Goal: Entertainment & Leisure: Consume media (video, audio)

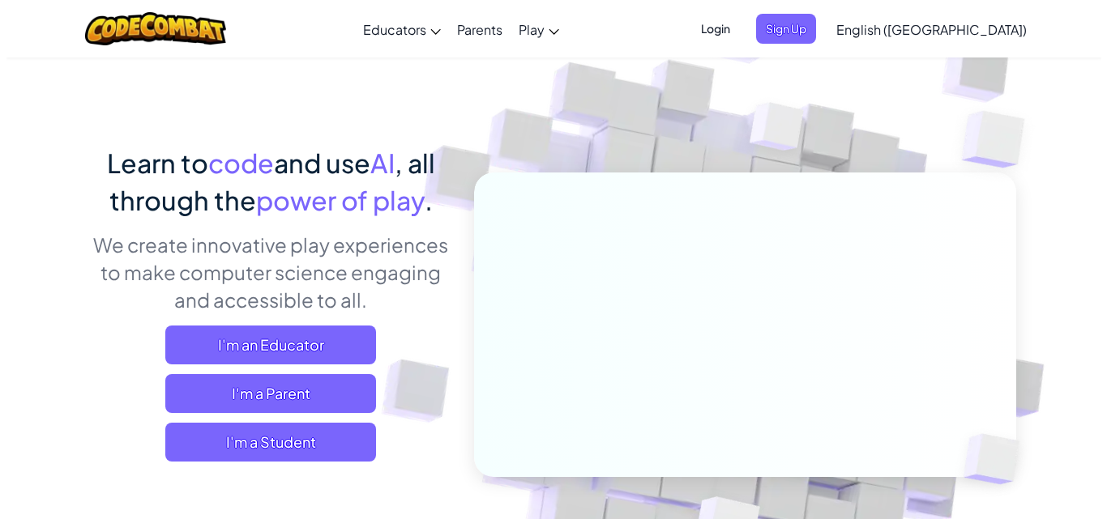
scroll to position [49, 0]
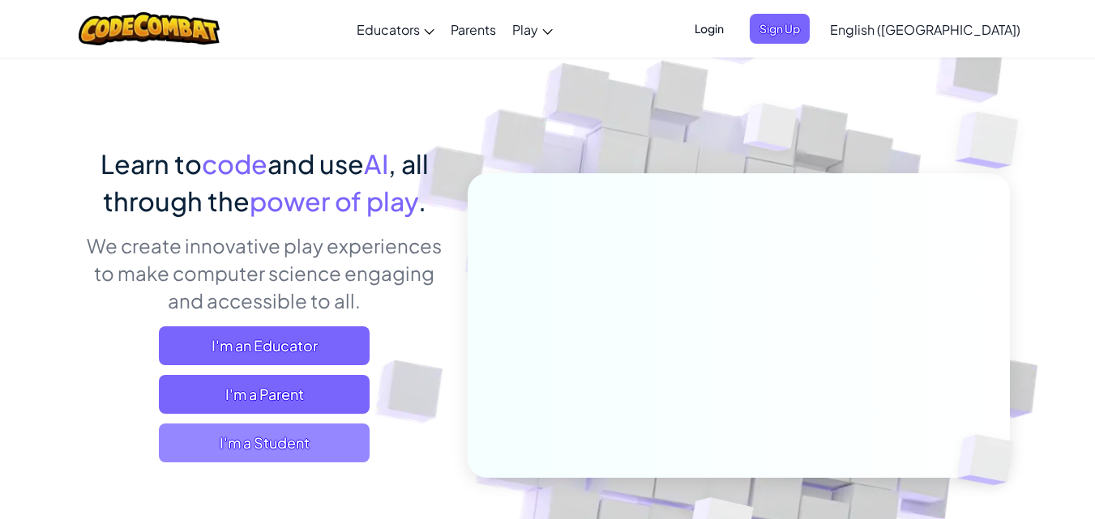
click at [304, 431] on span "I'm a Student" at bounding box center [264, 443] width 211 height 39
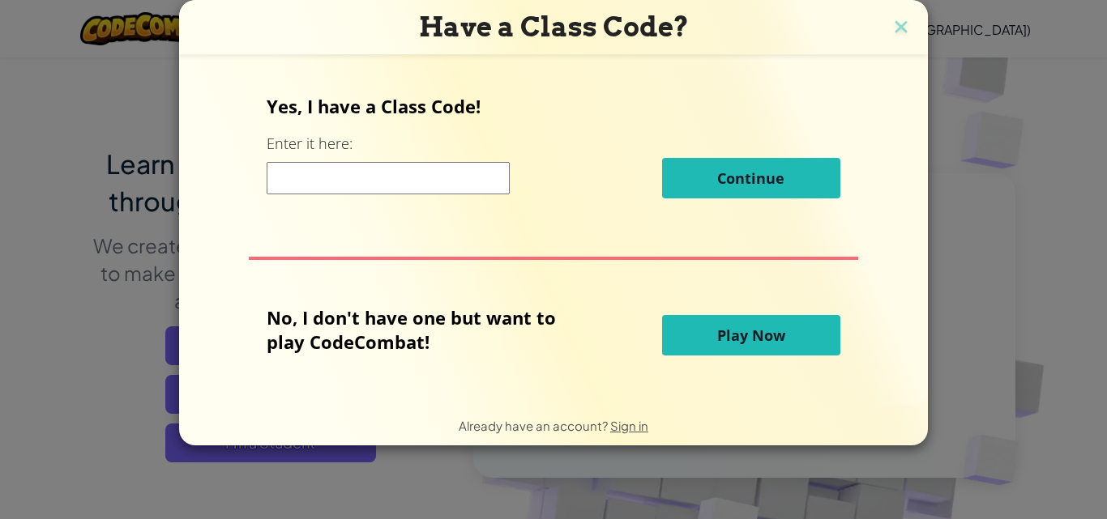
click at [720, 344] on span "Play Now" at bounding box center [751, 335] width 68 height 19
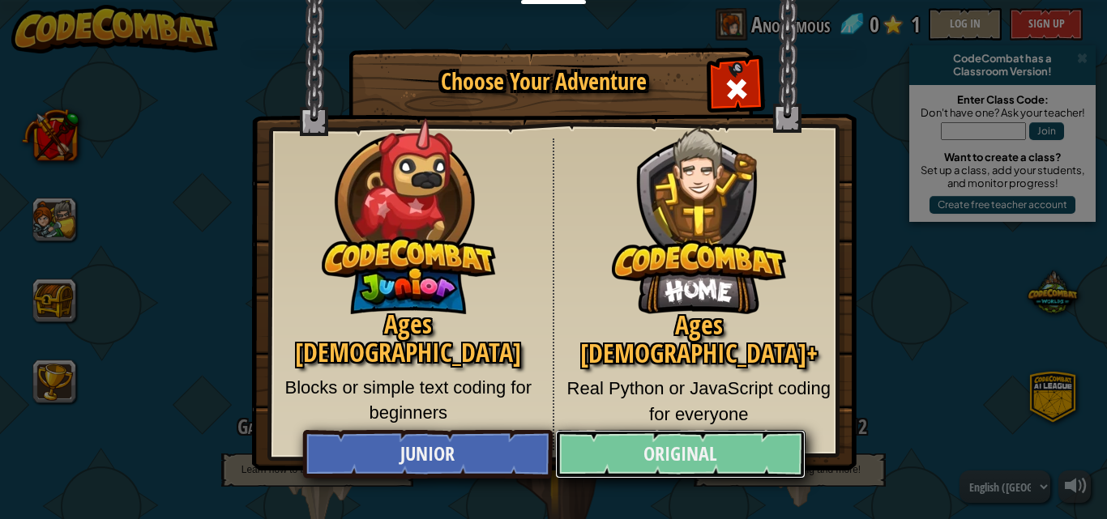
click at [667, 446] on link "Original" at bounding box center [680, 454] width 250 height 49
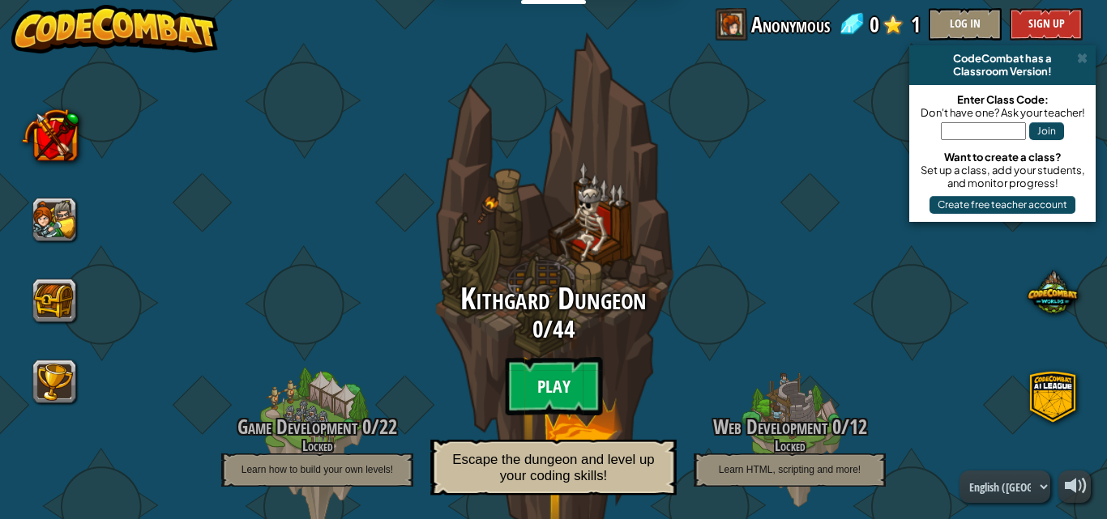
click at [545, 383] on btn "Play" at bounding box center [553, 386] width 97 height 58
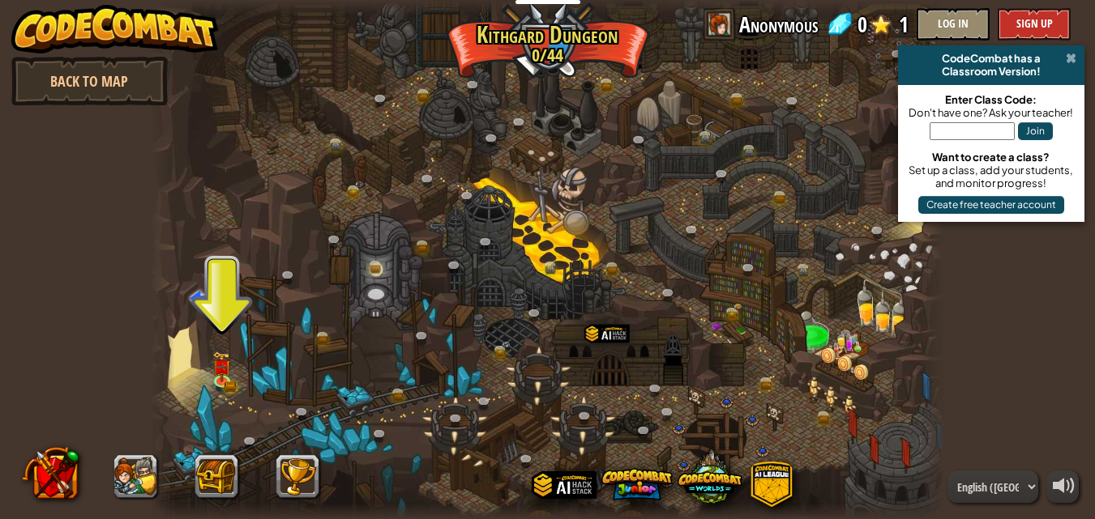
click at [1069, 58] on span at bounding box center [1070, 58] width 11 height 13
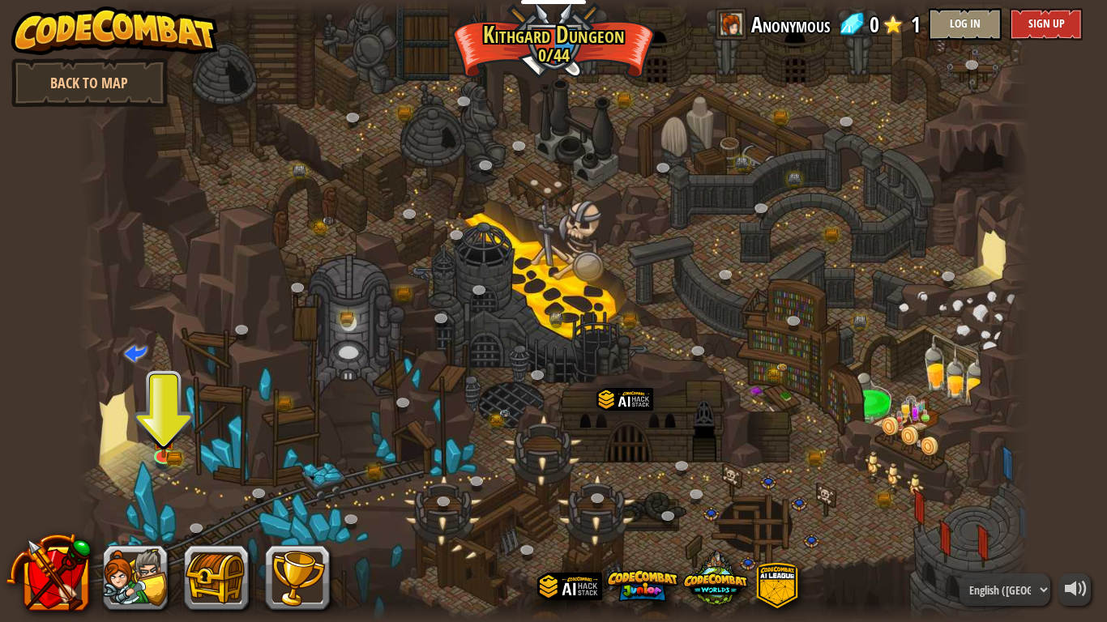
click at [859, 348] on div at bounding box center [554, 311] width 952 height 622
click at [155, 446] on div "Twisted Canyon (Locked) Challenge: collect the most gold using all the programm…" at bounding box center [554, 311] width 952 height 622
click at [173, 462] on link at bounding box center [164, 453] width 32 height 32
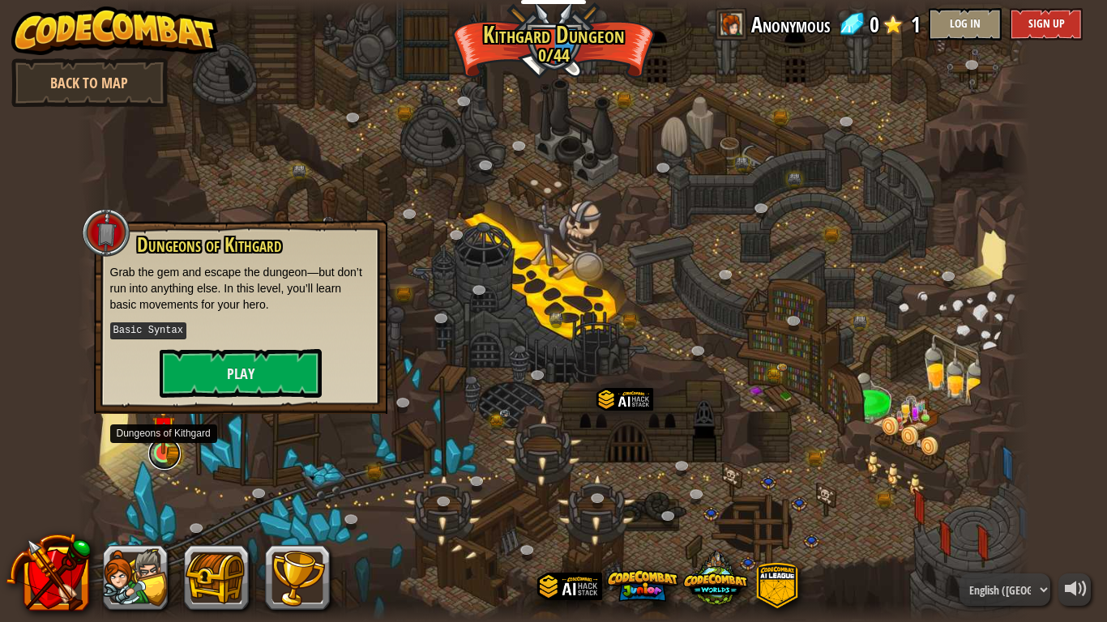
click at [173, 462] on link at bounding box center [164, 453] width 32 height 32
drag, startPoint x: 225, startPoint y: 364, endPoint x: 242, endPoint y: 378, distance: 21.9
click at [242, 378] on button "Play" at bounding box center [241, 373] width 162 height 49
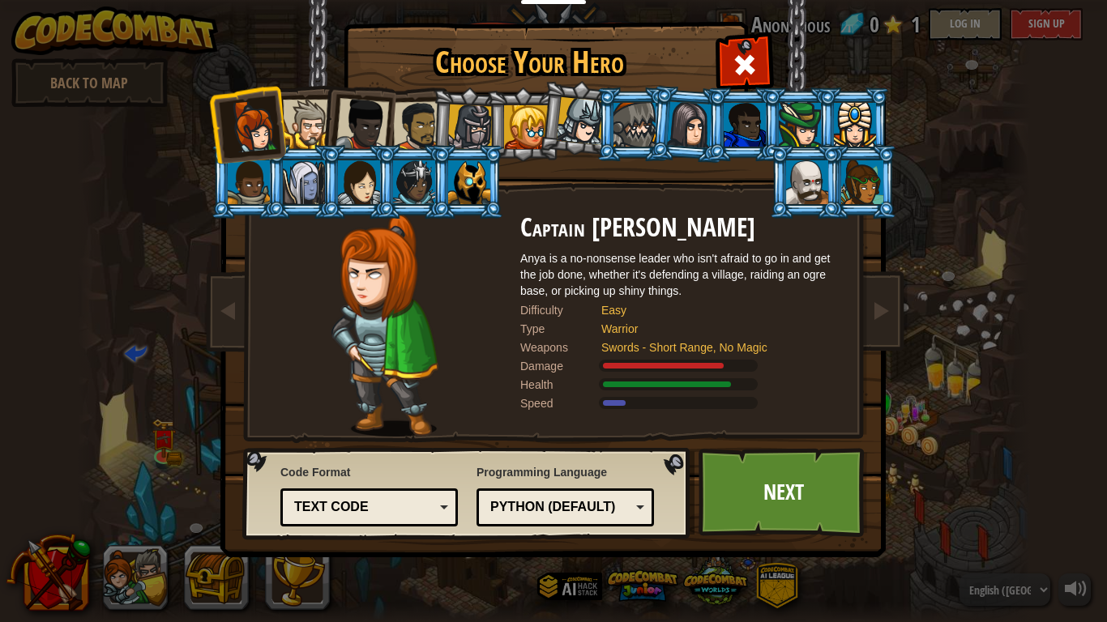
click at [299, 99] on li at bounding box center [302, 122] width 73 height 74
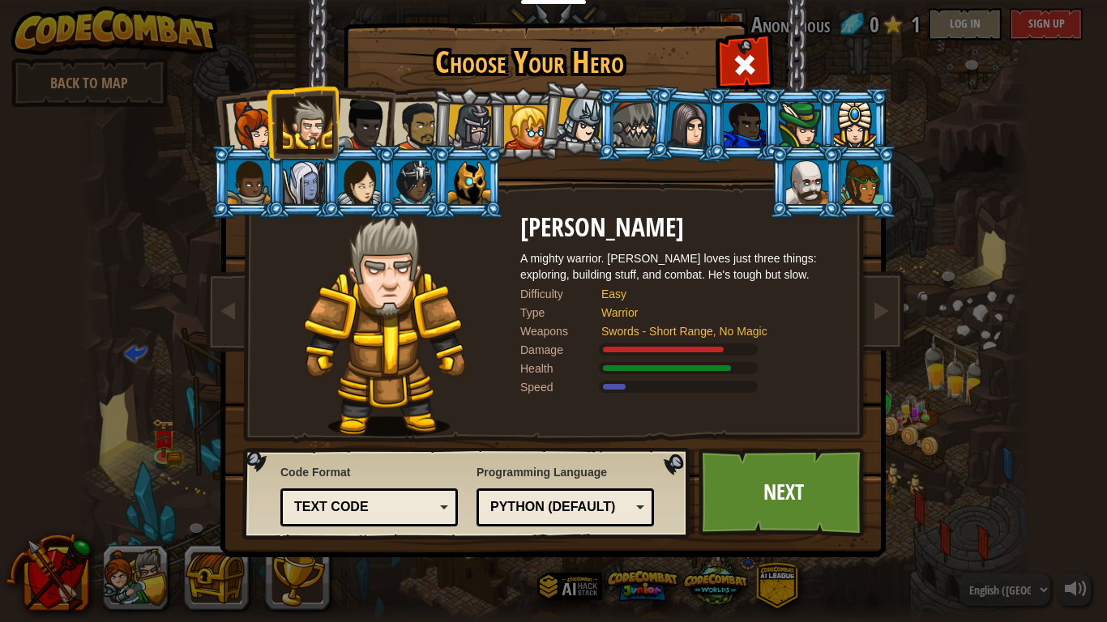
click at [369, 122] on div at bounding box center [361, 124] width 53 height 53
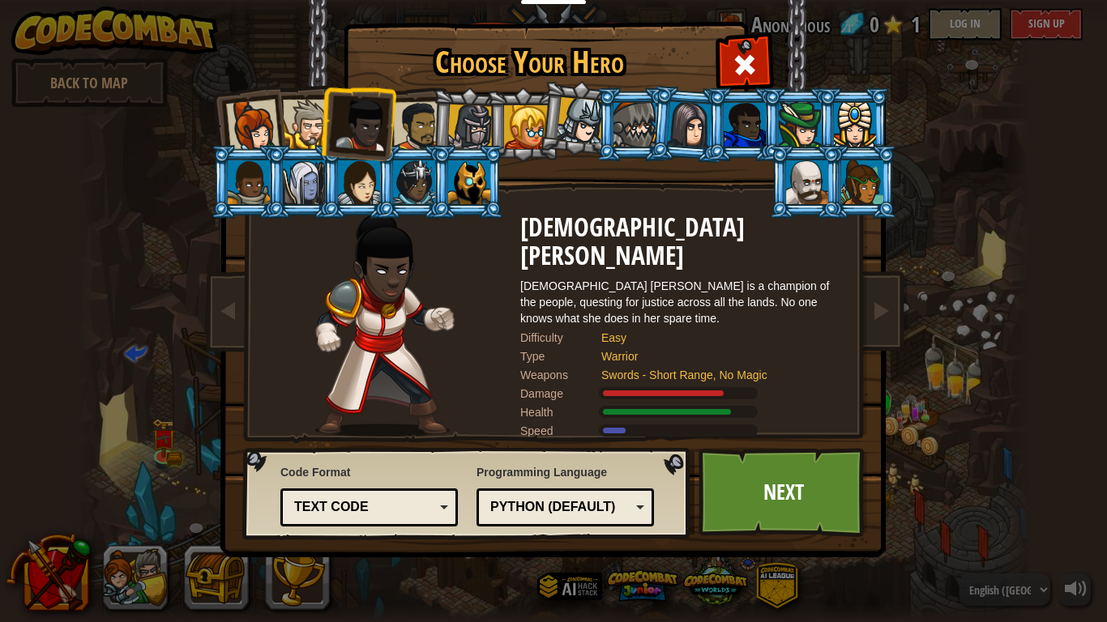
click at [429, 119] on div at bounding box center [418, 126] width 50 height 50
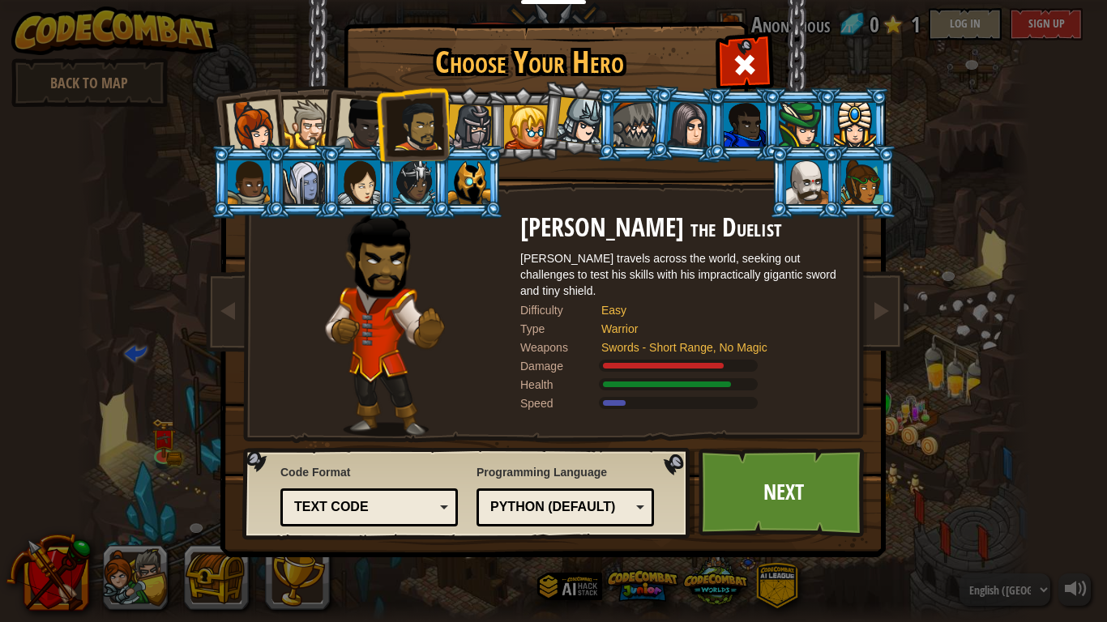
click at [457, 115] on div at bounding box center [470, 128] width 46 height 46
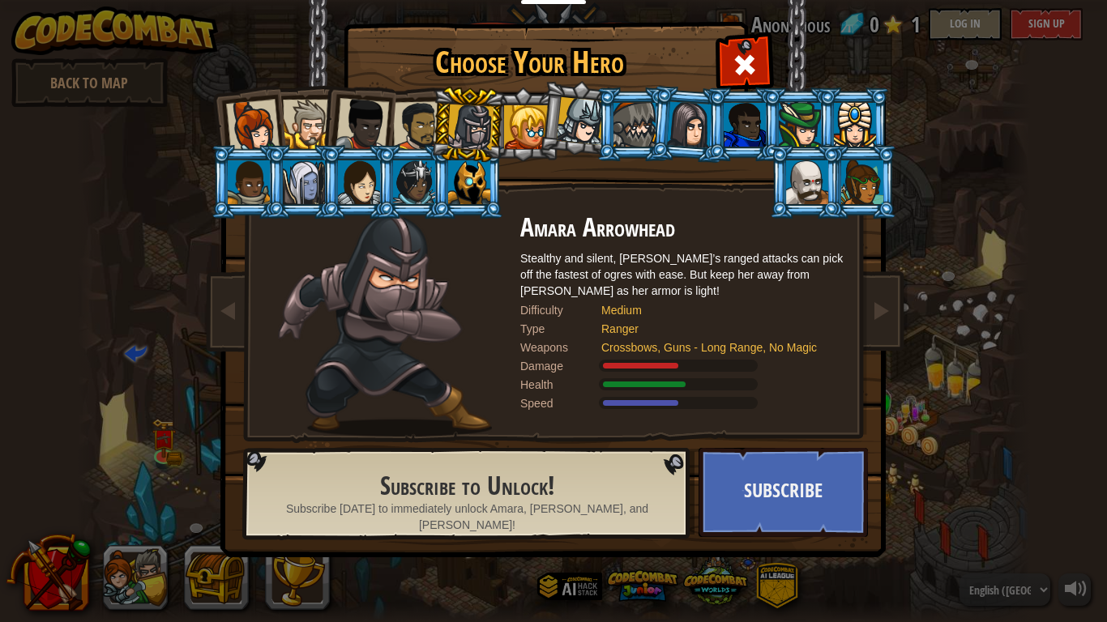
click at [425, 118] on div at bounding box center [418, 126] width 50 height 50
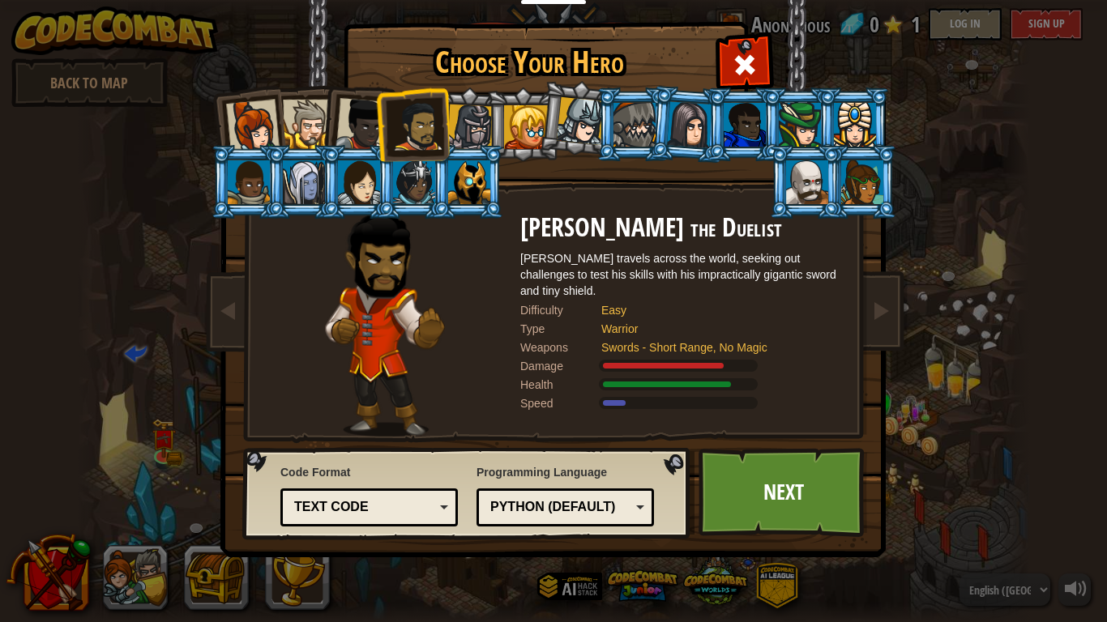
click at [361, 118] on div at bounding box center [361, 124] width 53 height 53
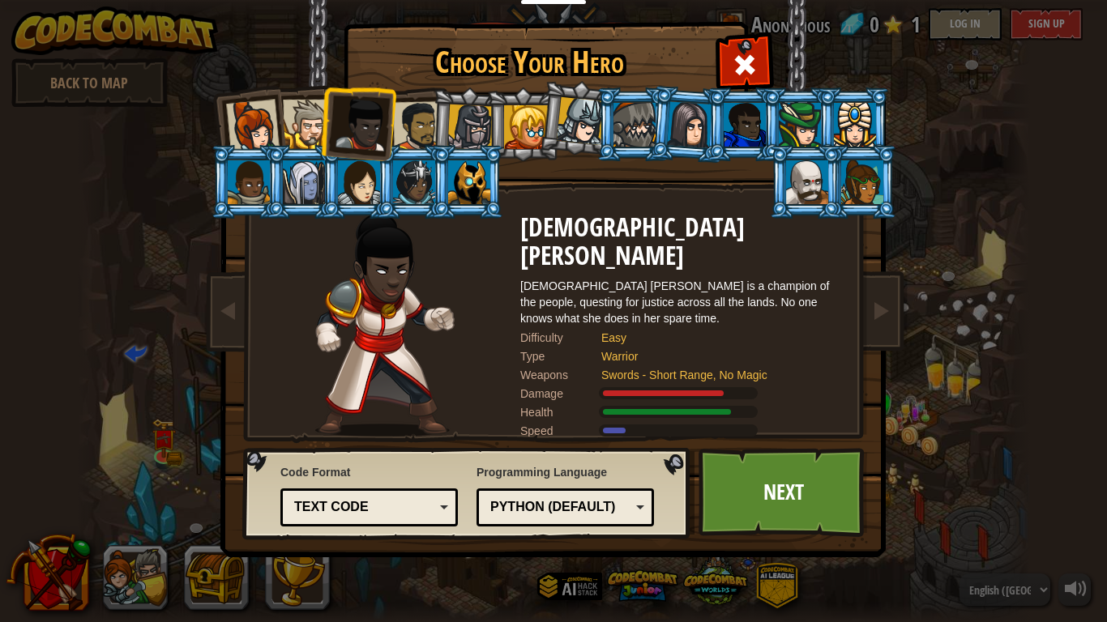
click at [321, 129] on li at bounding box center [357, 121] width 79 height 79
click at [298, 131] on div at bounding box center [307, 124] width 49 height 49
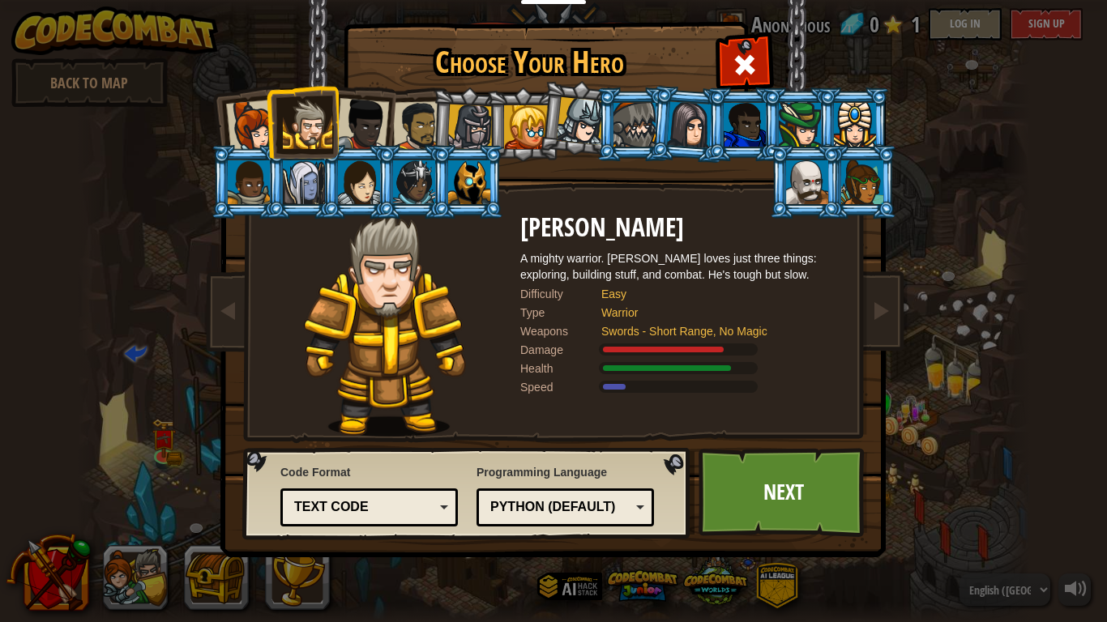
click at [469, 117] on div at bounding box center [470, 128] width 46 height 46
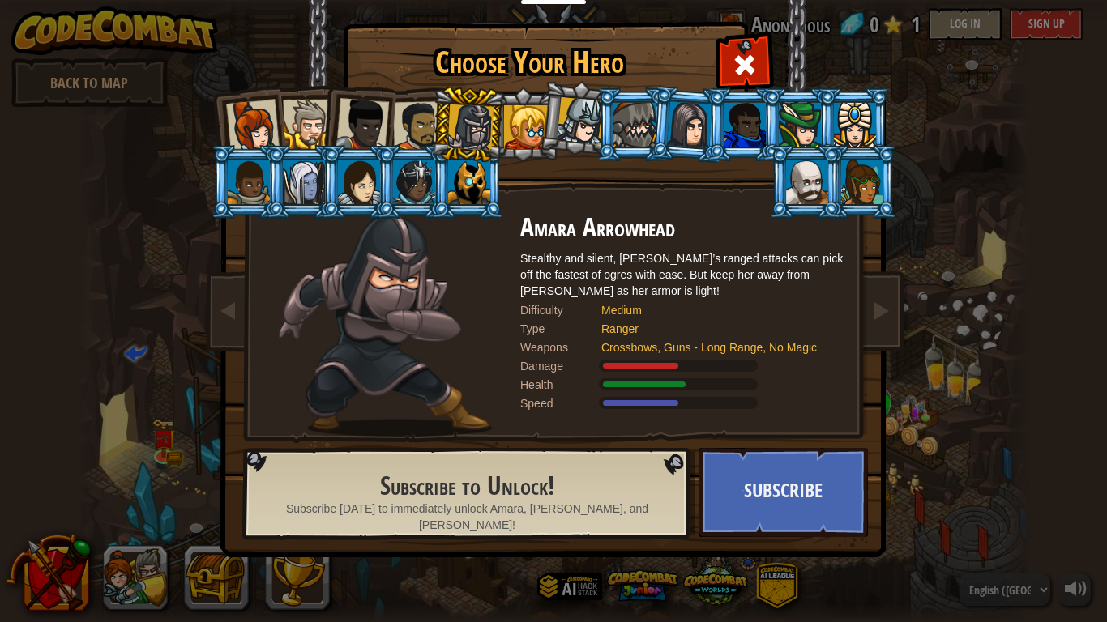
click at [353, 118] on div at bounding box center [361, 124] width 53 height 53
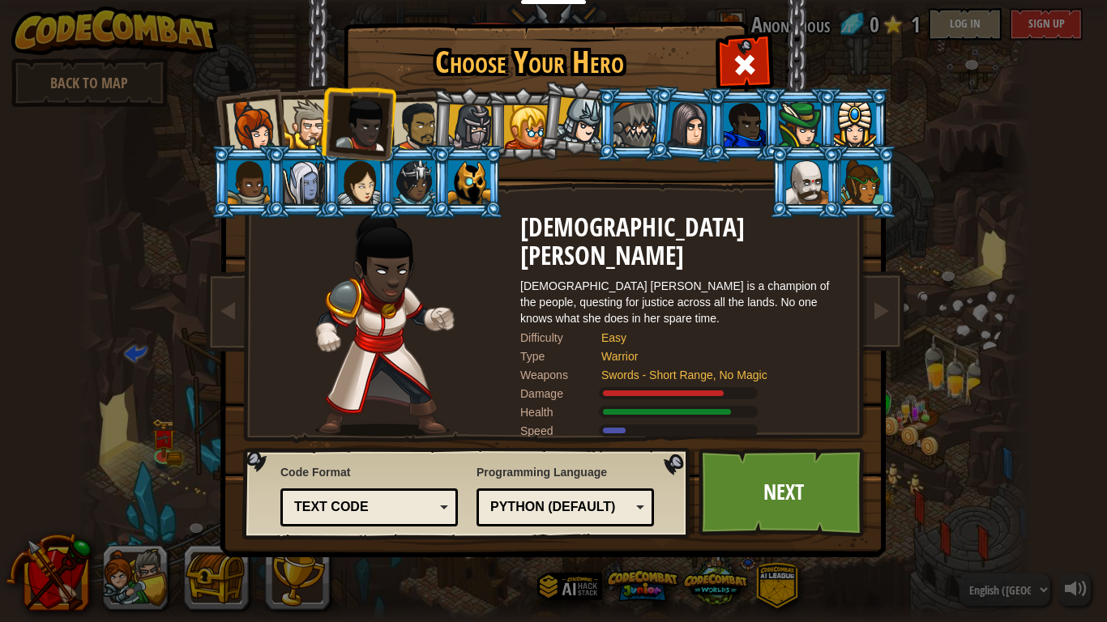
click at [297, 122] on div at bounding box center [307, 124] width 49 height 49
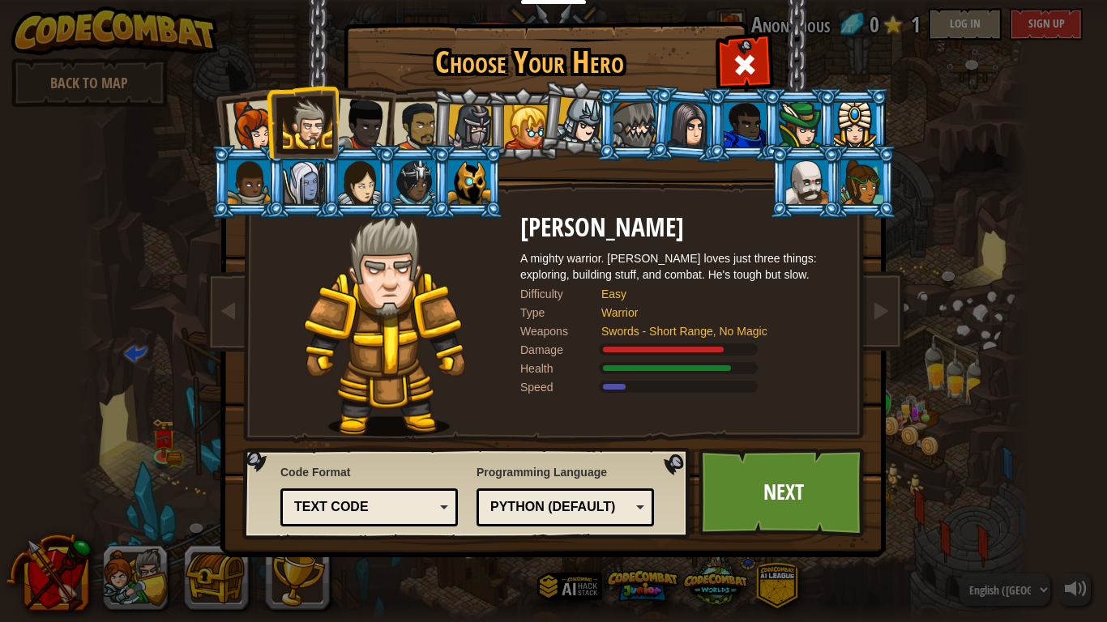
click at [629, 120] on div at bounding box center [634, 125] width 42 height 44
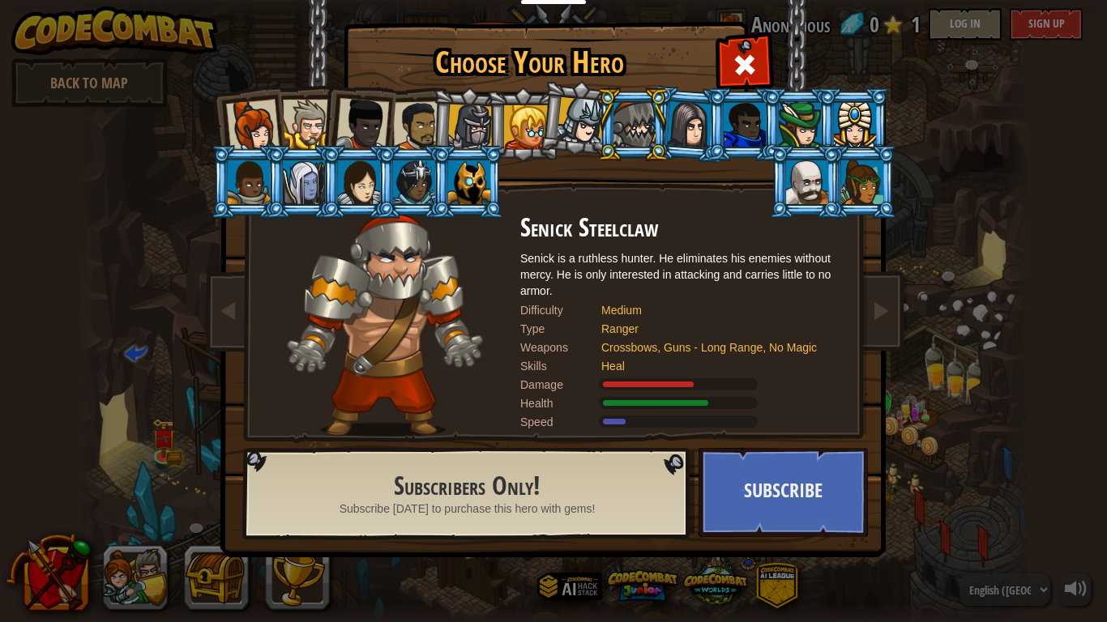
click at [574, 124] on div at bounding box center [581, 121] width 48 height 48
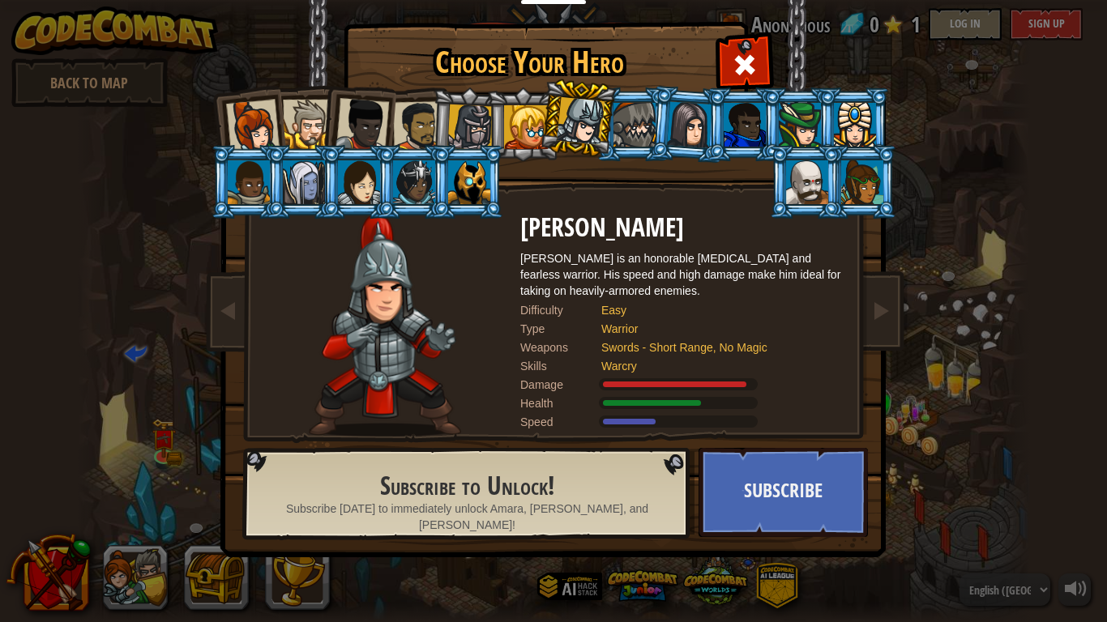
click at [457, 120] on div at bounding box center [470, 128] width 46 height 46
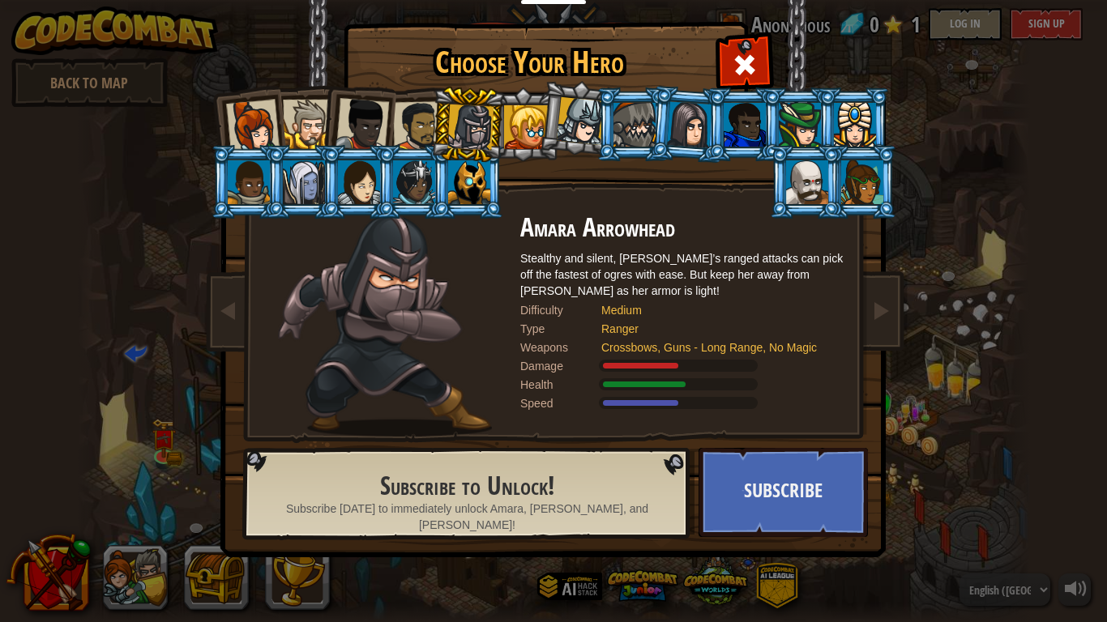
click at [425, 121] on div at bounding box center [418, 126] width 50 height 50
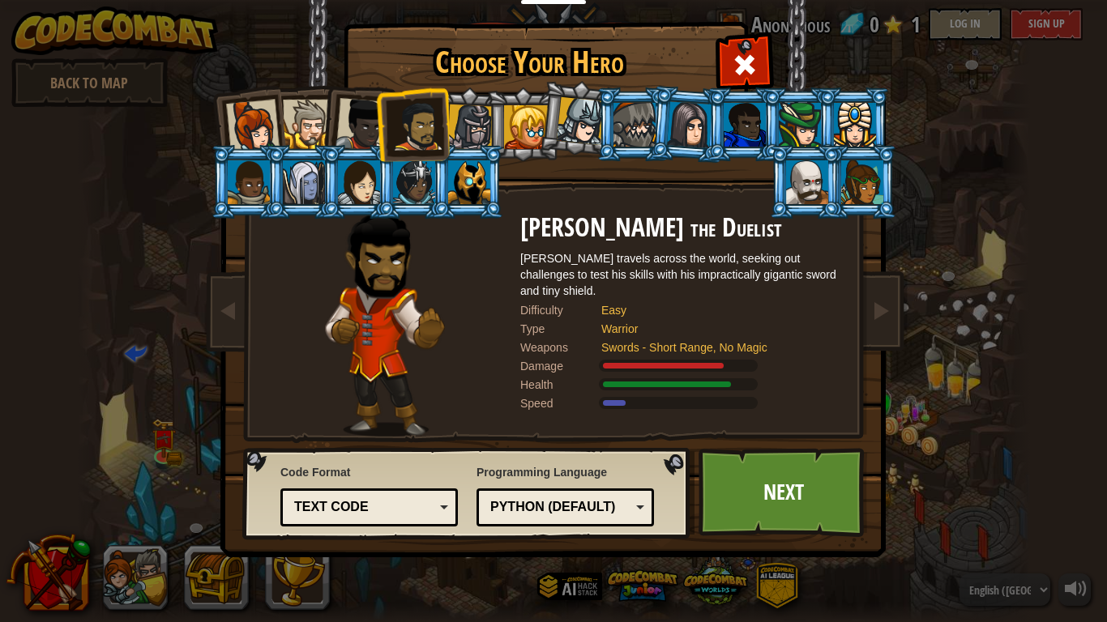
click at [318, 122] on div at bounding box center [307, 124] width 49 height 49
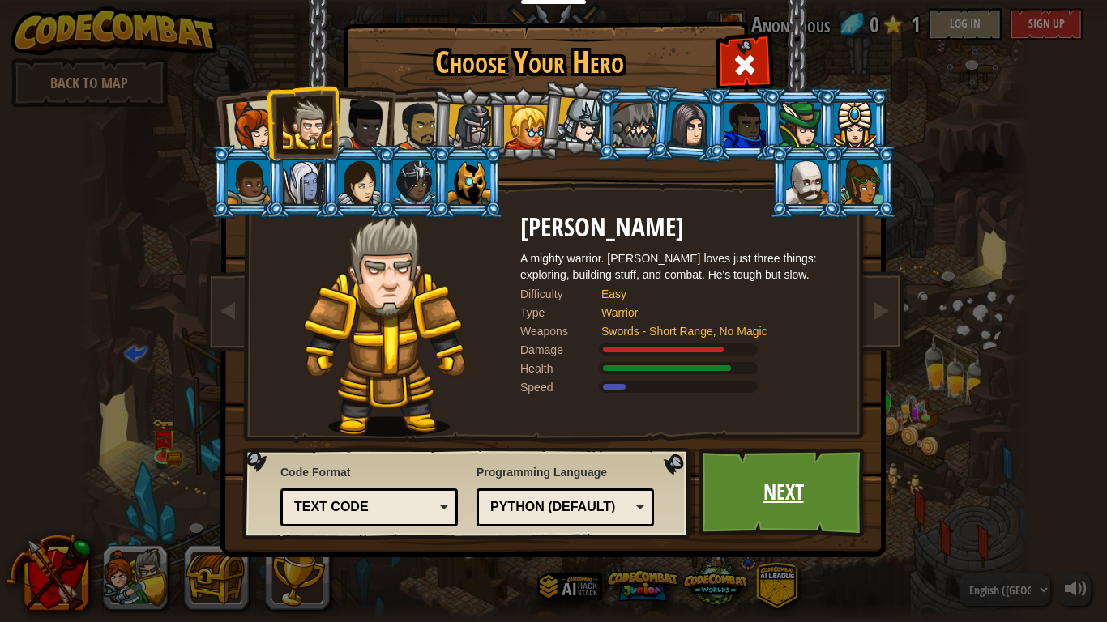
click at [798, 494] on link "Next" at bounding box center [782, 492] width 169 height 89
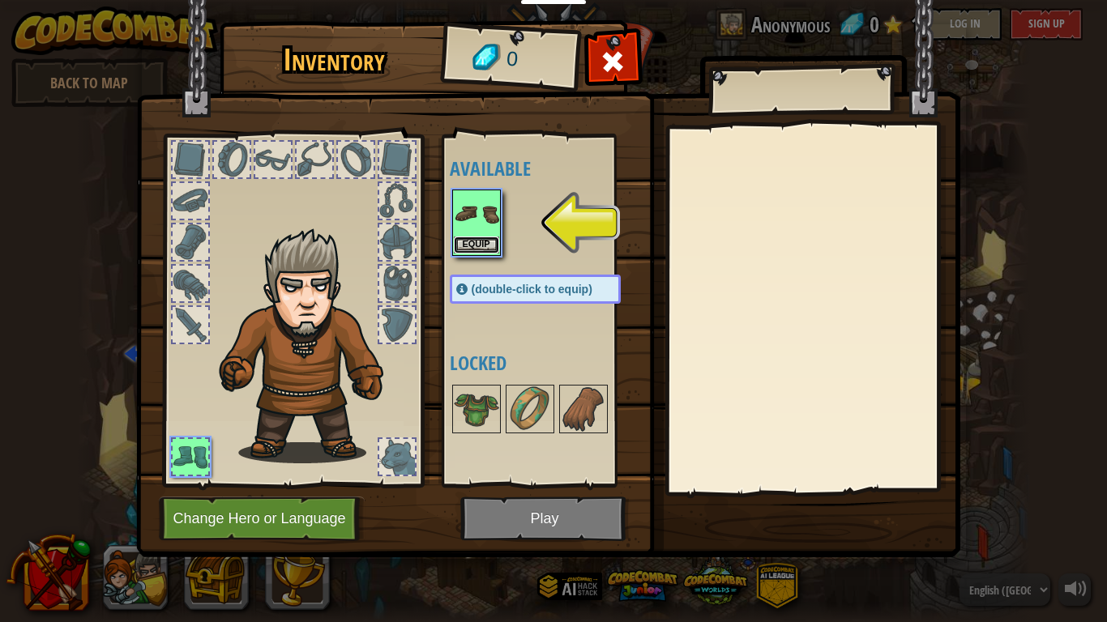
click at [467, 245] on button "Equip" at bounding box center [476, 245] width 45 height 17
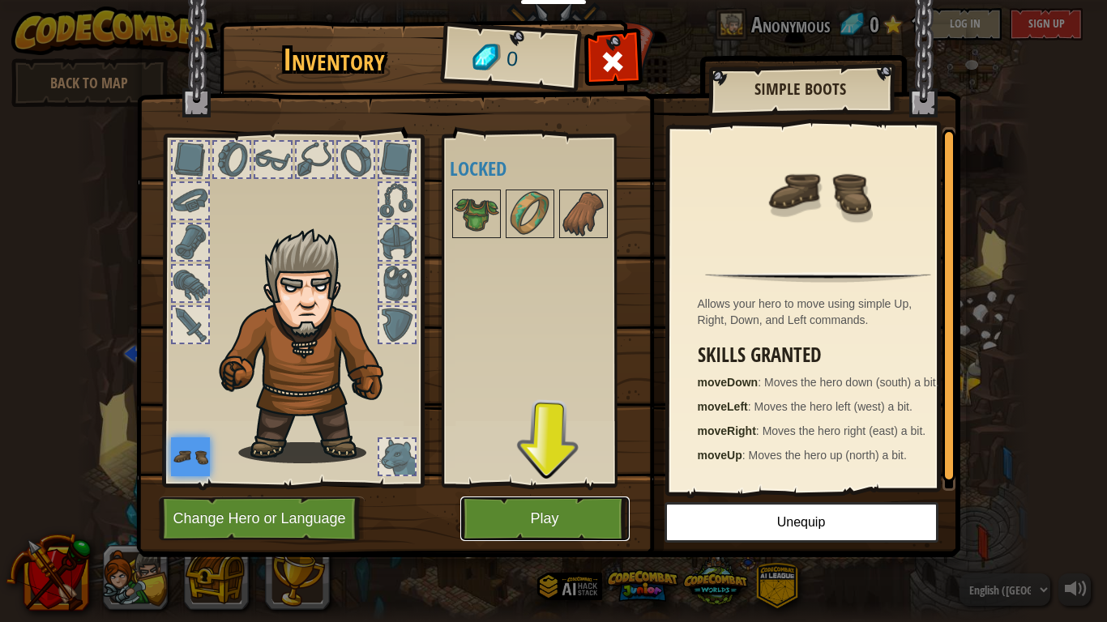
click at [532, 507] on button "Play" at bounding box center [544, 519] width 169 height 45
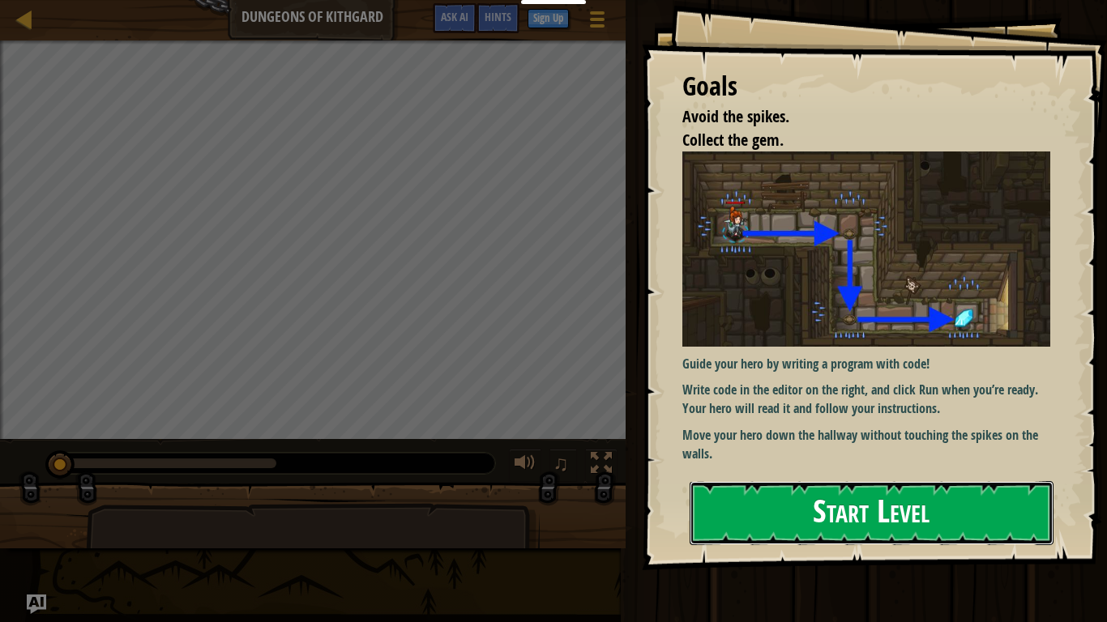
click at [843, 519] on button "Start Level" at bounding box center [871, 513] width 364 height 64
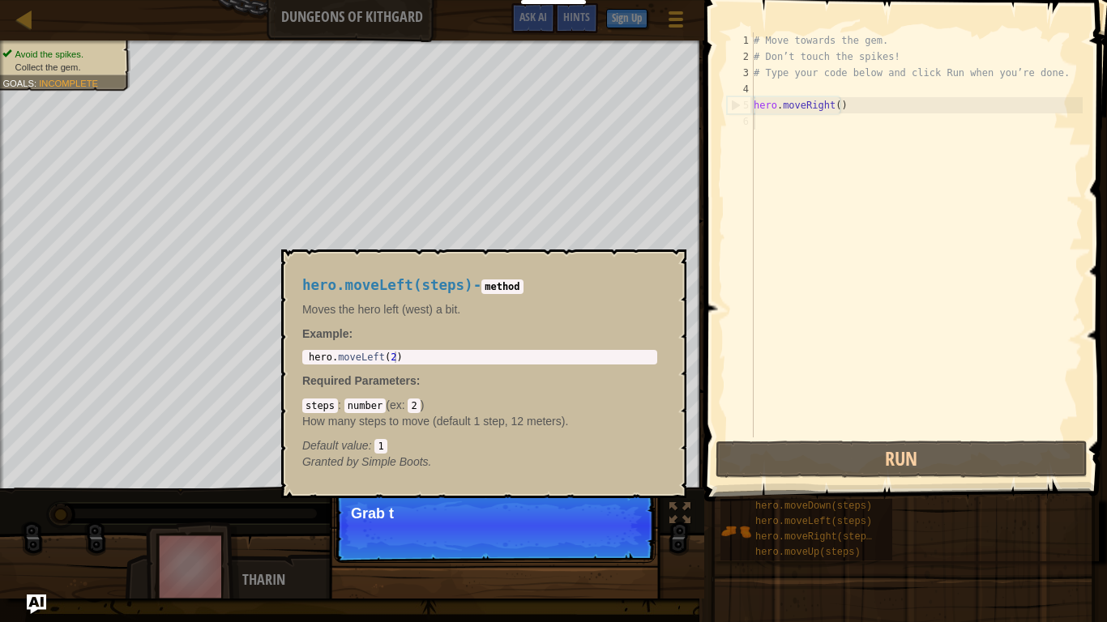
click at [843, 519] on div "hero.moveDown(steps) hero.moveLeft(steps) hero.moveRight(steps) hero.moveUp(ste…" at bounding box center [907, 529] width 376 height 63
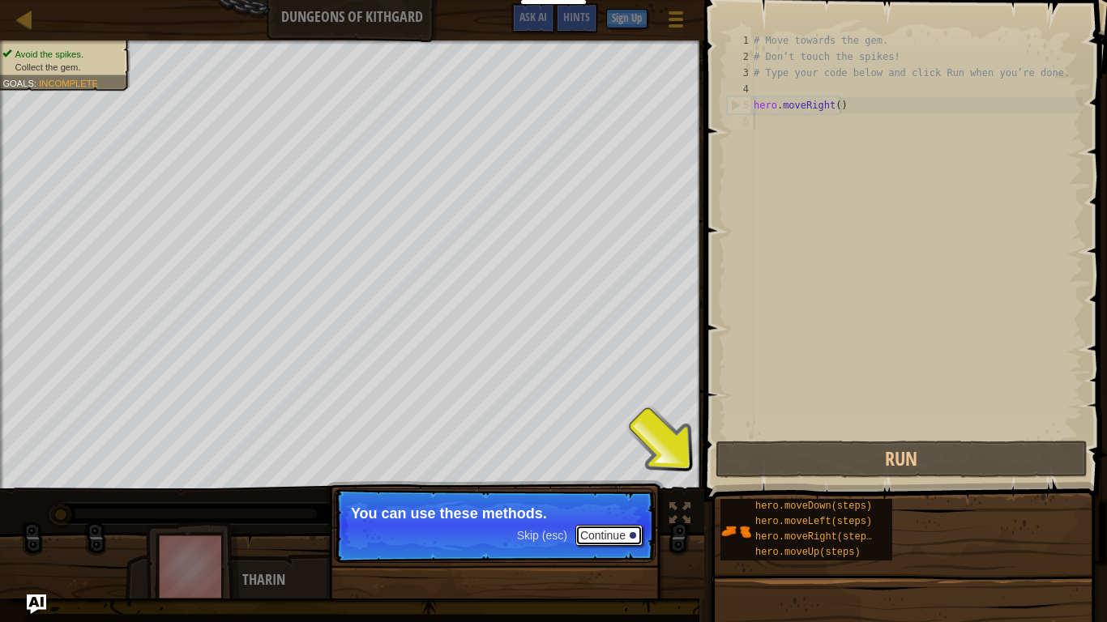
click at [613, 519] on button "Continue" at bounding box center [608, 535] width 67 height 21
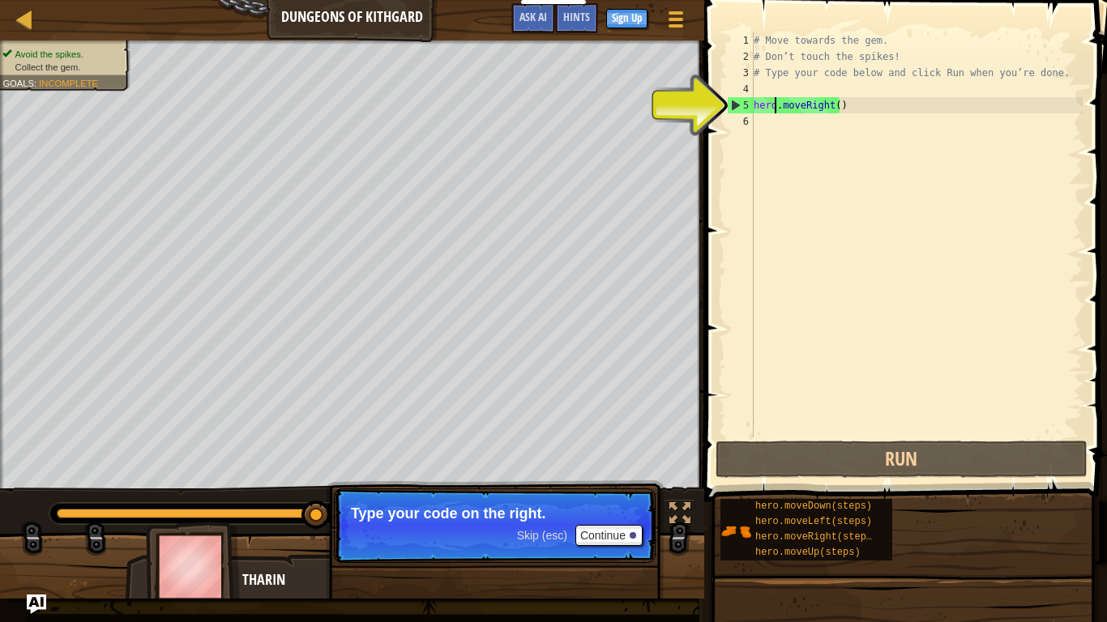
click at [776, 97] on div "# Move towards the gem. # Don’t touch the spikes! # Type your code below and cl…" at bounding box center [916, 250] width 332 height 437
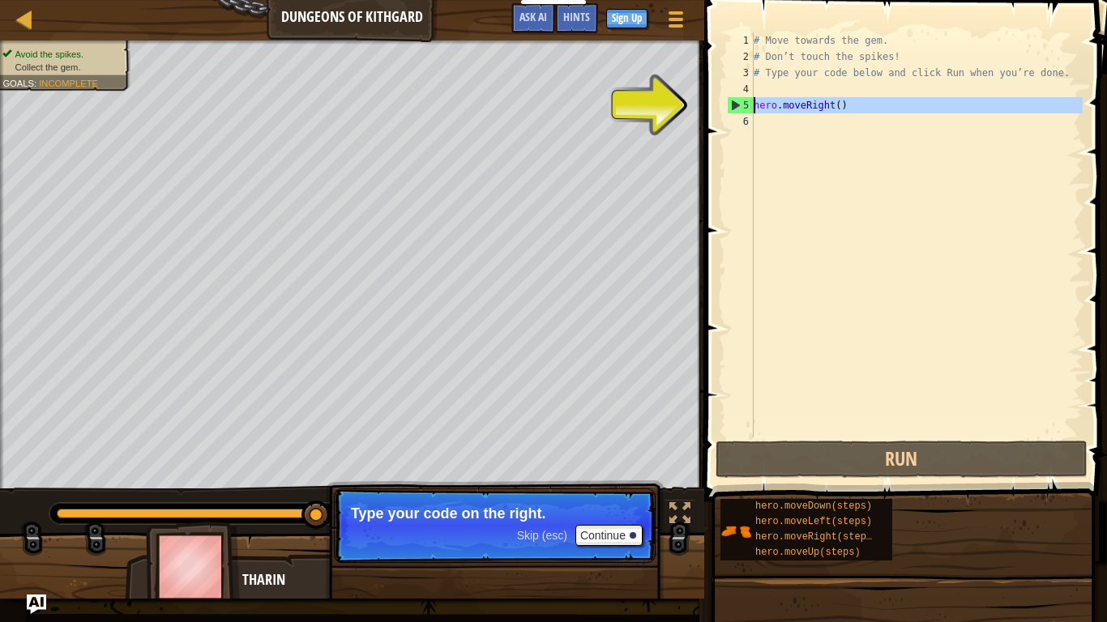
click at [733, 101] on div "5" at bounding box center [741, 105] width 26 height 16
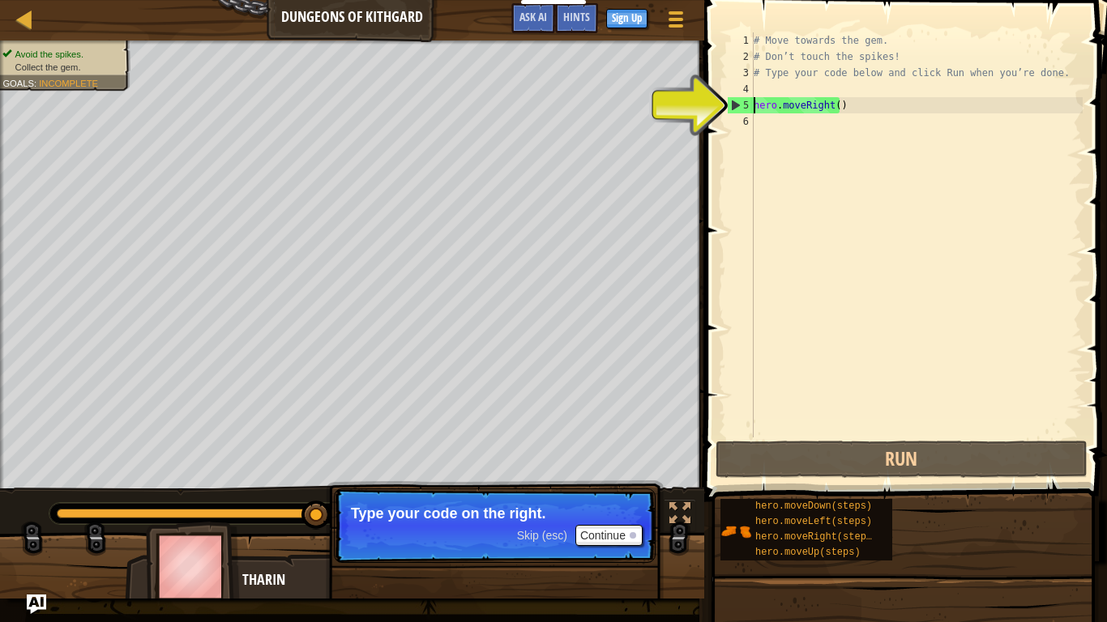
click at [737, 109] on div "5" at bounding box center [741, 105] width 26 height 16
click at [737, 104] on div "5" at bounding box center [741, 105] width 26 height 16
type textarea "hero.moveRight()"
click at [737, 104] on div "5" at bounding box center [741, 105] width 26 height 16
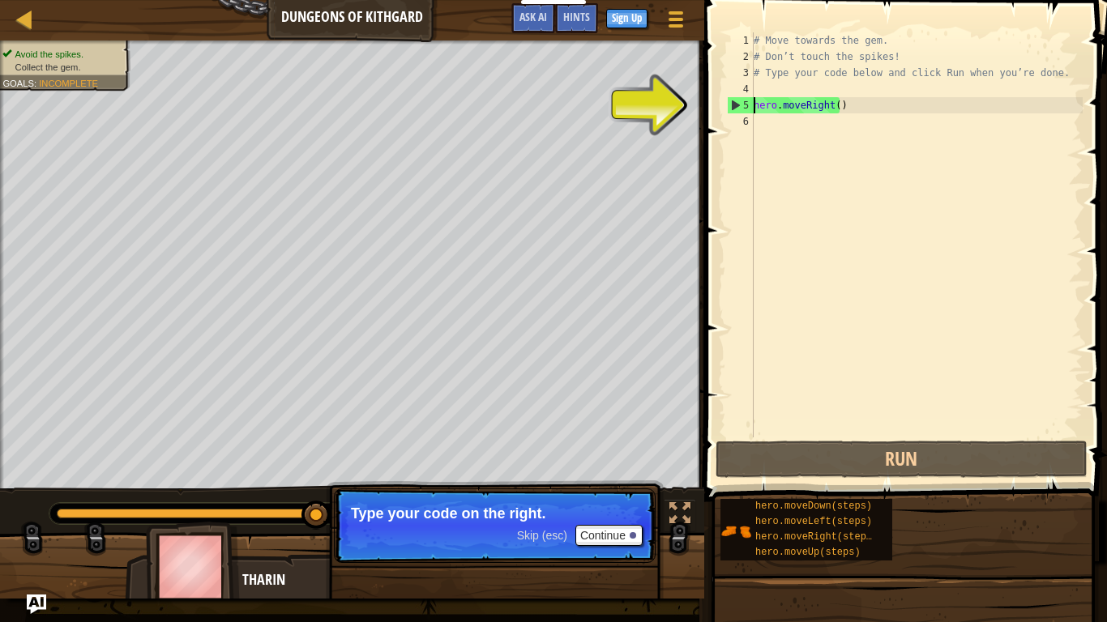
click at [738, 101] on div "5" at bounding box center [741, 105] width 26 height 16
click at [732, 111] on div "5" at bounding box center [741, 105] width 26 height 16
type textarea "hero.moveRight()"
click at [837, 112] on div "# Move towards the gem. # Don’t touch the spikes! # Type your code below and cl…" at bounding box center [916, 250] width 332 height 437
type textarea "\"
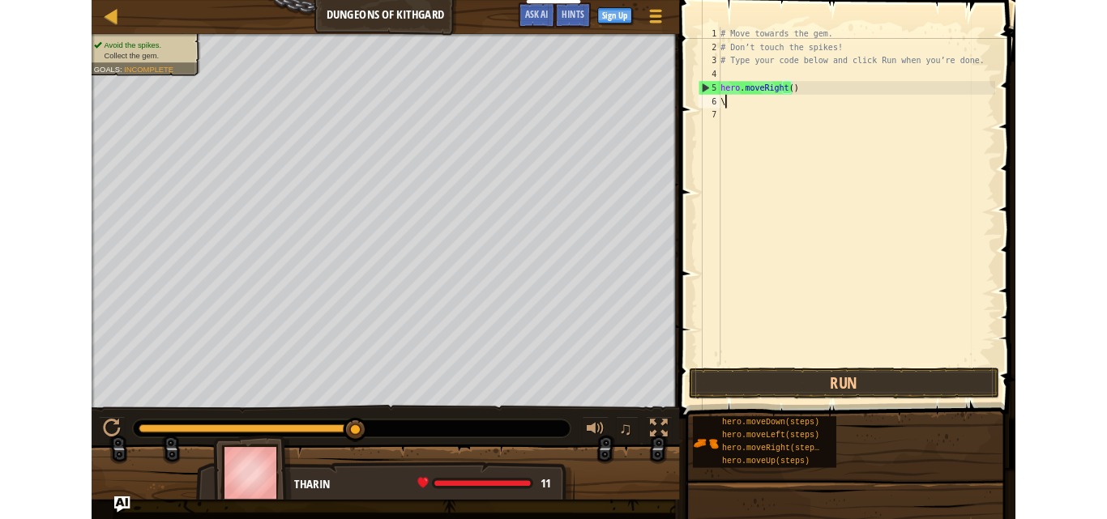
scroll to position [7, 0]
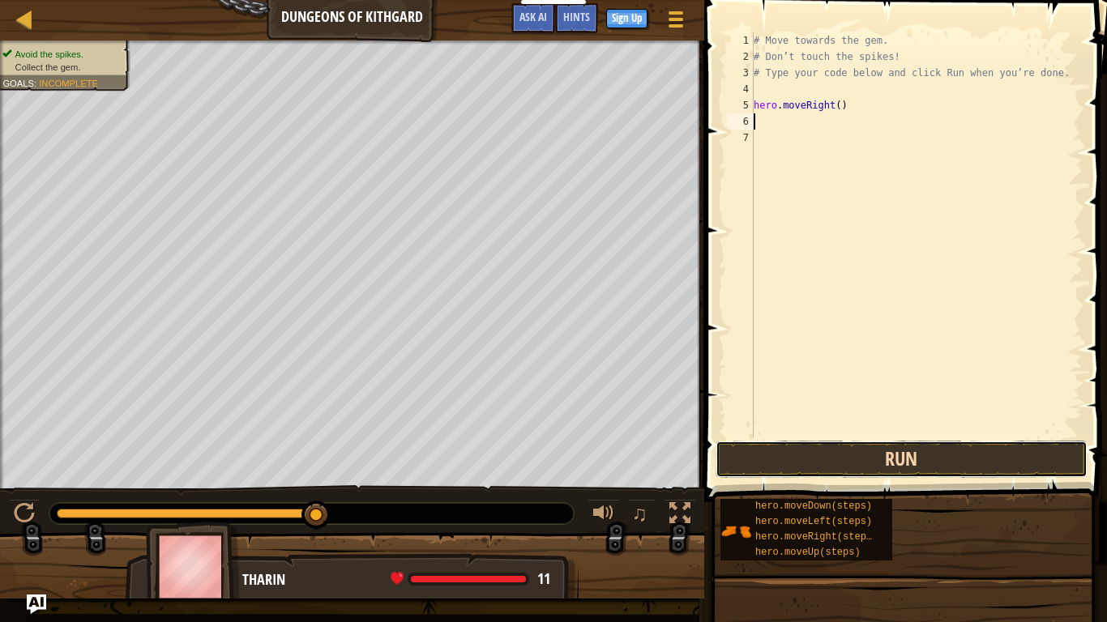
click at [935, 474] on button "Run" at bounding box center [901, 459] width 372 height 37
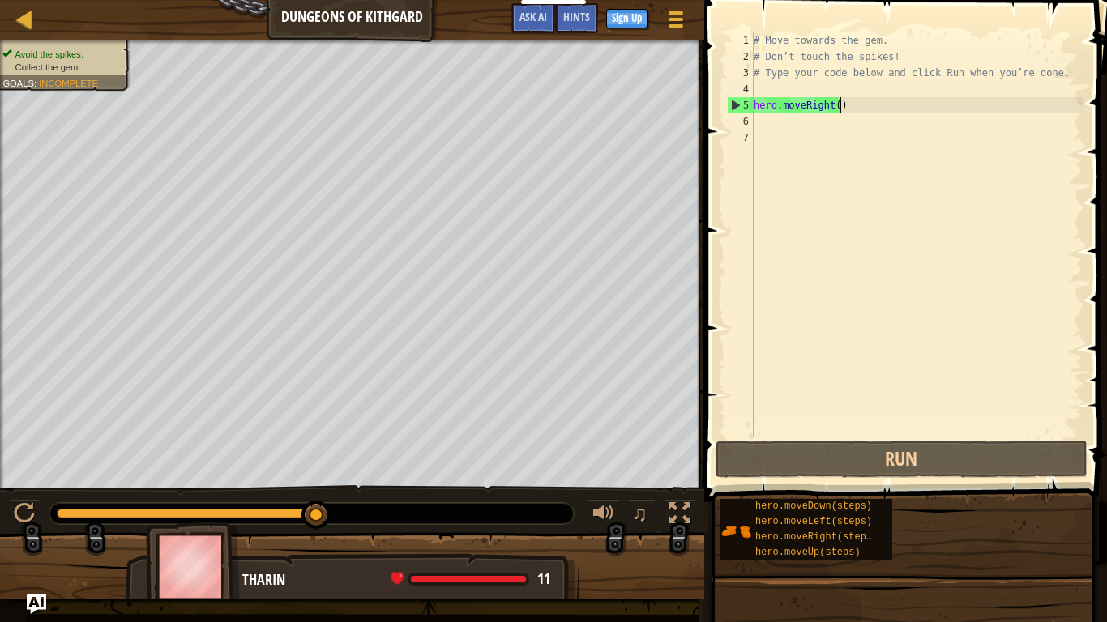
click at [843, 105] on div "# Move towards the gem. # Don’t touch the spikes! # Type your code below and cl…" at bounding box center [916, 250] width 332 height 437
type textarea "hero.moveRight()"
click at [784, 121] on div "# Move towards the gem. # Don’t touch the spikes! # Type your code below and cl…" at bounding box center [916, 250] width 332 height 437
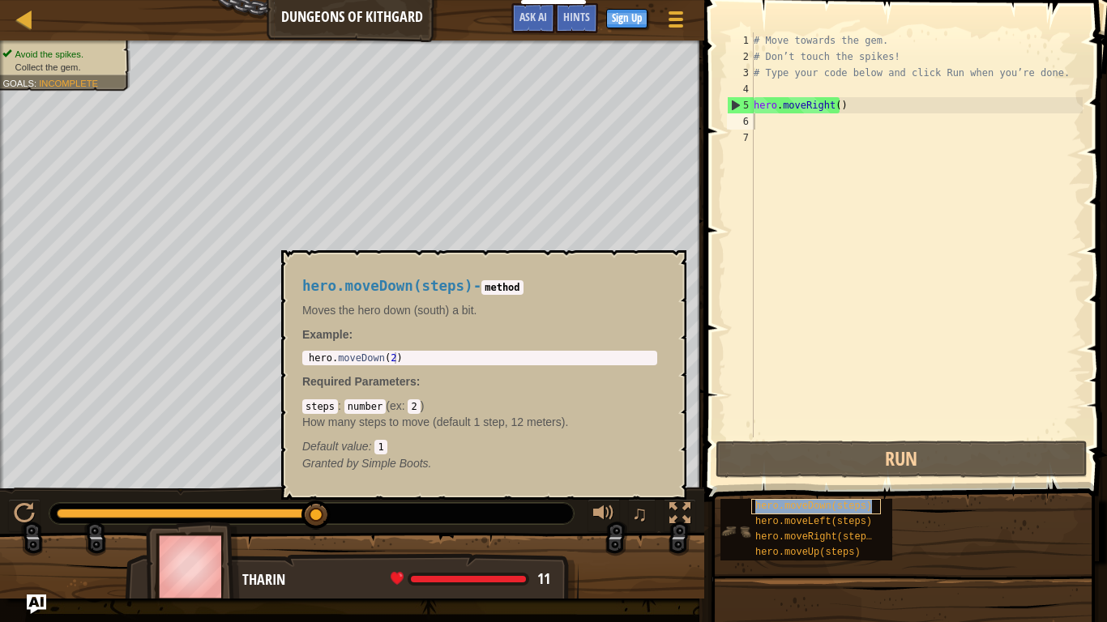
click at [801, 509] on span "hero.moveDown(steps)" at bounding box center [813, 506] width 117 height 11
click at [416, 409] on code "2" at bounding box center [414, 406] width 12 height 15
click at [374, 408] on code "number" at bounding box center [364, 406] width 41 height 15
click at [415, 403] on code "2" at bounding box center [414, 406] width 12 height 15
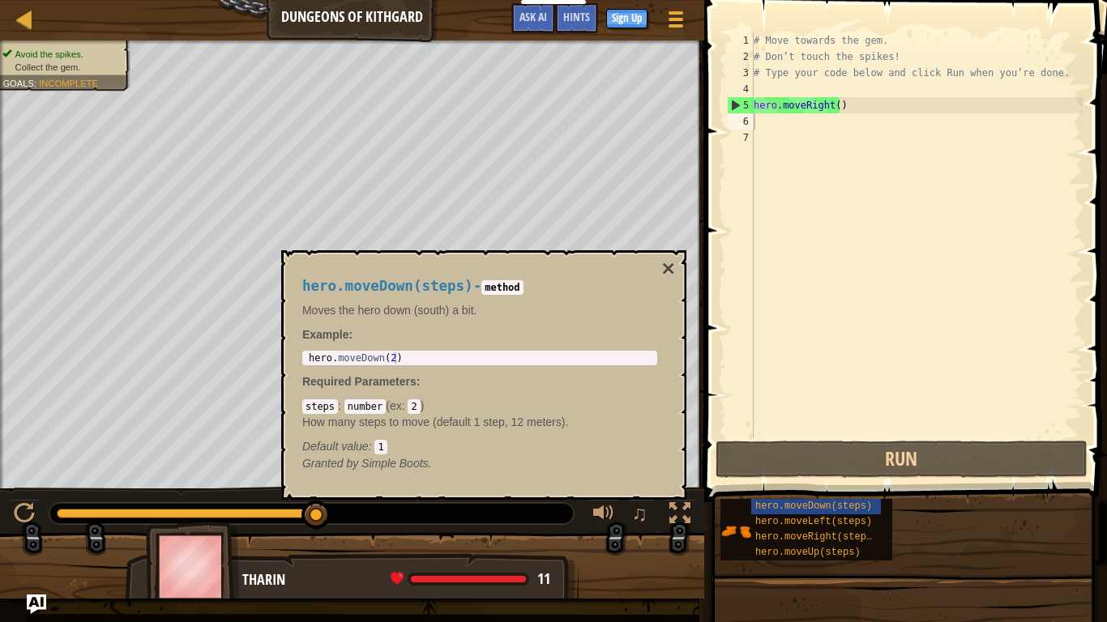
click at [408, 411] on code "2" at bounding box center [414, 406] width 12 height 15
click at [408, 403] on code "2" at bounding box center [414, 406] width 12 height 15
drag, startPoint x: 411, startPoint y: 405, endPoint x: 387, endPoint y: 348, distance: 62.1
click at [403, 408] on div "steps : number ( ex : 2 ) How many steps to move (default 1 step, 12 meters). D…" at bounding box center [479, 426] width 355 height 57
type textarea "hero.moveDown(2)"
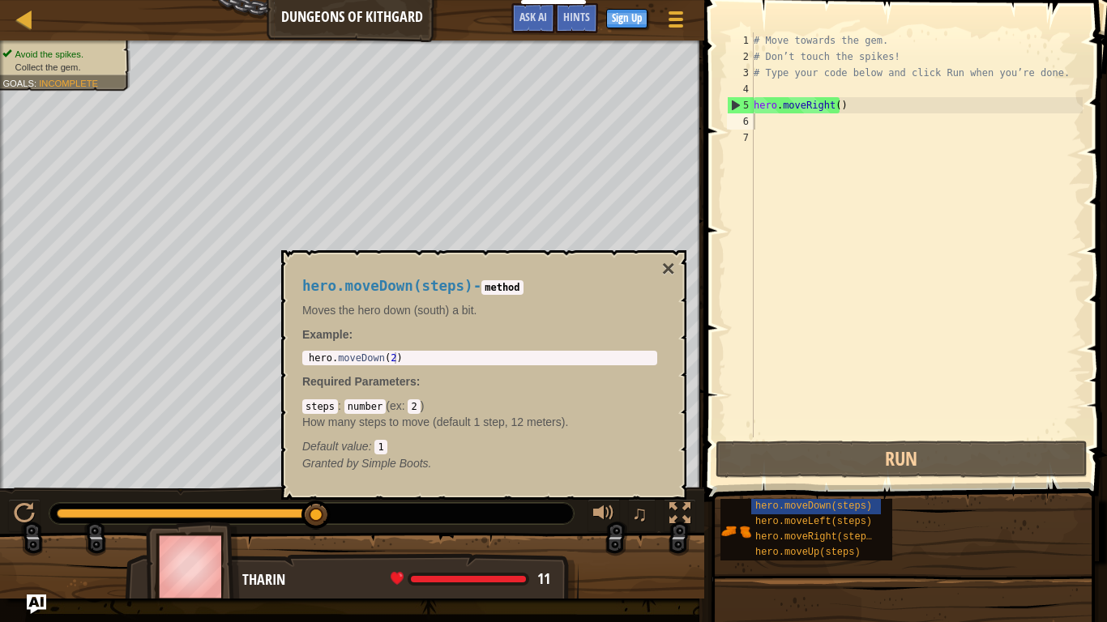
click at [387, 361] on div "hero . moveDown ( 2 )" at bounding box center [479, 369] width 348 height 34
click at [349, 414] on p "How many steps to move (default 1 step, 12 meters)." at bounding box center [479, 422] width 355 height 16
